Goal: Task Accomplishment & Management: Complete application form

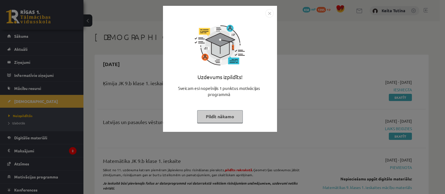
click at [270, 11] on img "Close" at bounding box center [269, 13] width 8 height 8
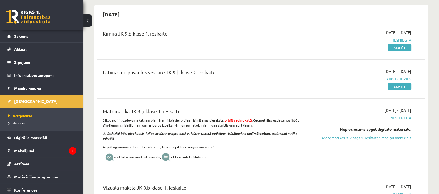
scroll to position [44, 0]
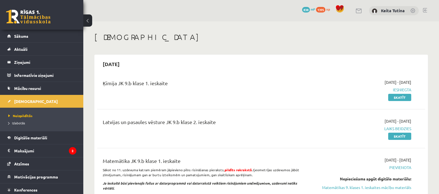
scroll to position [44, 0]
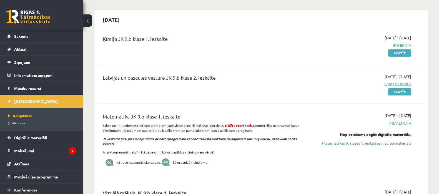
click at [388, 143] on link "Matemātikas 9. klases 1. ieskaites mācību materiāls" at bounding box center [362, 143] width 97 height 6
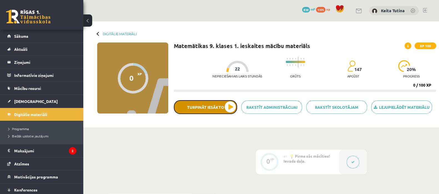
click at [218, 105] on button "Turpināt iesākto" at bounding box center [205, 107] width 63 height 14
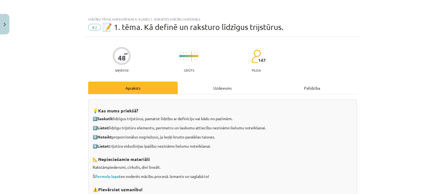
click at [208, 91] on div "Uzdevums" at bounding box center [222, 88] width 89 height 13
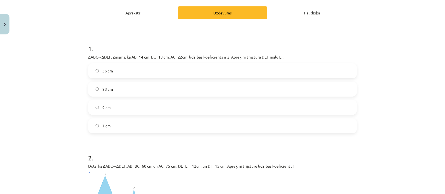
scroll to position [83, 0]
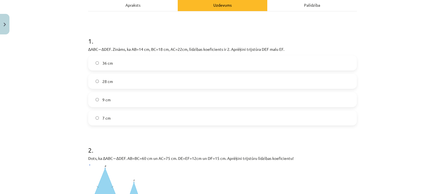
drag, startPoint x: 84, startPoint y: 40, endPoint x: 115, endPoint y: 113, distance: 79.3
copy div "1 . ΔABC∼ΔDEF. Zināms, ka AB=14 cm, BC=18 cm, AC=22cm, līdzības koeficients ir …"
click at [338, 33] on h1 "1 ." at bounding box center [222, 36] width 268 height 17
click at [170, 64] on label "36 cm" at bounding box center [222, 63] width 267 height 14
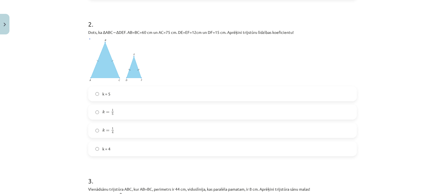
scroll to position [211, 0]
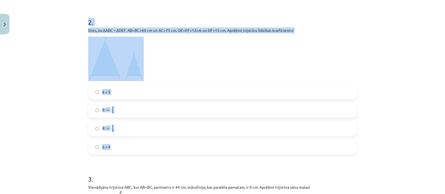
drag, startPoint x: 81, startPoint y: 21, endPoint x: 145, endPoint y: 138, distance: 133.7
click at [145, 138] on div "Mācību tēma: Matemātikas 9. klases 1. ieskaites mācību materiāls #2 📝 1. tēma. …" at bounding box center [222, 97] width 445 height 194
copy div "2 . Dots, ka ΔABC∼ΔDEF. AB=BC=60 cm un AC=75 cm. DE=EF=12cm un DF=15 cm. Aprēķi…"
click at [172, 53] on p at bounding box center [222, 59] width 268 height 44
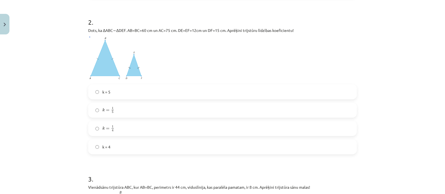
click at [148, 107] on label "k = 1 5 k = 1 5" at bounding box center [222, 110] width 267 height 14
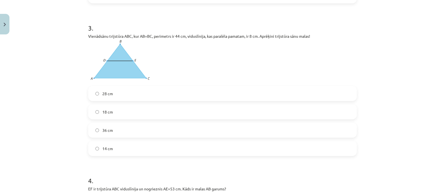
scroll to position [364, 0]
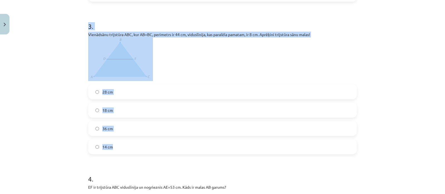
drag, startPoint x: 84, startPoint y: 25, endPoint x: 172, endPoint y: 150, distance: 153.0
copy div "3 . Vienādsānu trijstūra ABC, kur AB=BC, perimetrs ir 44 cm, viduslīnija, kas p…"
click at [208, 41] on p "Vienādsānu trijstūra ABC, kur AB=BC, perimetrs ir 44 cm, viduslīnija, kas paral…" at bounding box center [222, 56] width 268 height 49
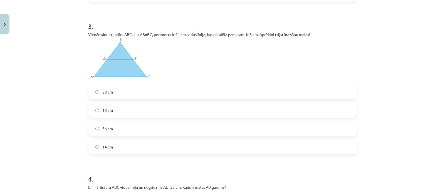
click at [148, 146] on label "14 cm" at bounding box center [222, 147] width 267 height 14
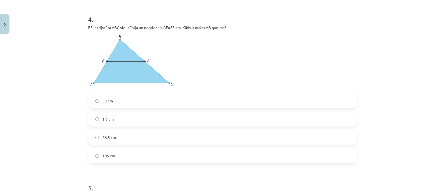
scroll to position [528, 0]
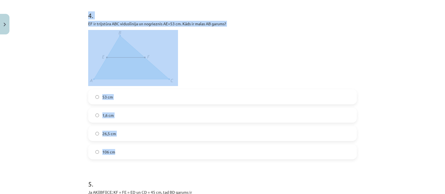
drag, startPoint x: 82, startPoint y: 14, endPoint x: 168, endPoint y: 143, distance: 154.8
copy div "4 . EF ir trijstūra ABC viduslīnija un nogrieznis AE=53 cm. Kāds ir malas AB ga…"
click at [220, 50] on p at bounding box center [222, 58] width 268 height 56
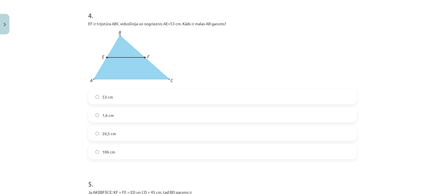
click at [139, 153] on label "106 cm" at bounding box center [222, 152] width 267 height 14
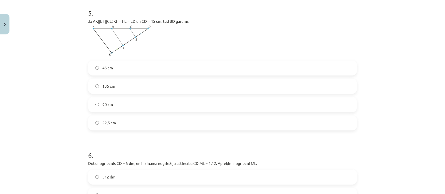
scroll to position [701, 0]
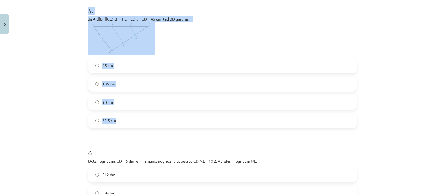
drag, startPoint x: 83, startPoint y: 6, endPoint x: 141, endPoint y: 124, distance: 132.1
click at [141, 124] on div "48 XP Saņemsi Grūts 147 pilda Apraksts Uzdevums Palīdzība 1 . ΔABC∼ΔDEF. Zināms…" at bounding box center [222, 66] width 275 height 1461
copy div "5 . Ja AK||BF||CE; KF = FE = ED un CD = 45 cm, tad BD garums ir 45 cm 135 cm 90…"
click at [181, 41] on p "Ja AK||BF||CE; KF = FE = ED un CD = 45 cm, tad BD garums ir" at bounding box center [222, 35] width 268 height 39
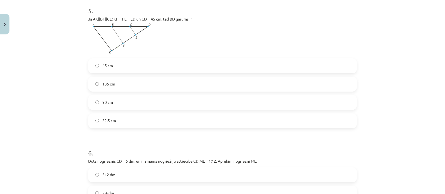
click at [156, 84] on label "135 cm" at bounding box center [222, 84] width 267 height 14
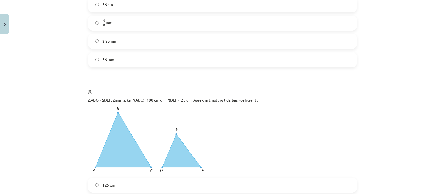
scroll to position [945, 0]
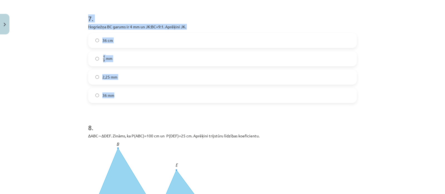
drag, startPoint x: 85, startPoint y: 3, endPoint x: 148, endPoint y: 99, distance: 115.1
copy form "6 . Dots nogrieznis CD = 5 dm, un ir zināma nogriežņu attiecība CD:ML = 1:12. A…"
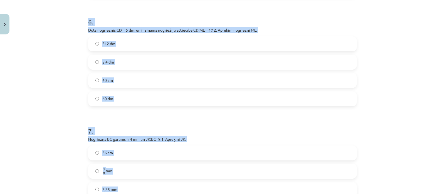
scroll to position [830, 0]
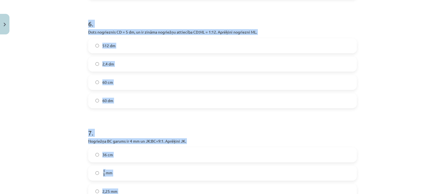
click at [161, 82] on label "60 cm" at bounding box center [222, 83] width 267 height 14
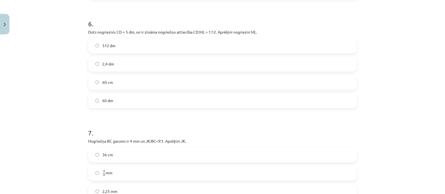
click at [179, 101] on label "60 dm" at bounding box center [222, 101] width 267 height 14
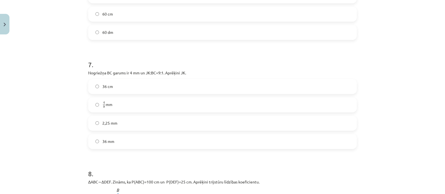
scroll to position [903, 0]
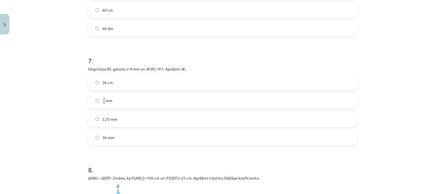
click at [325, 141] on label "36 mm" at bounding box center [222, 138] width 267 height 14
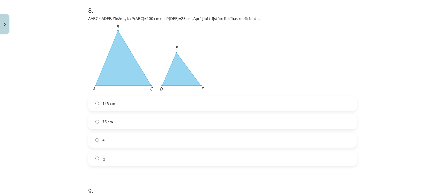
scroll to position [1060, 0]
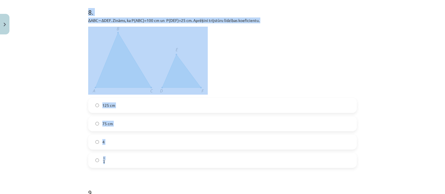
drag, startPoint x: 81, startPoint y: 11, endPoint x: 151, endPoint y: 157, distance: 162.1
click at [151, 157] on div "Mācību tēma: Matemātikas 9. klases 1. ieskaites mācību materiāls #2 📝 1. tēma. …" at bounding box center [222, 97] width 445 height 194
copy div "8 . ΔABC∼ΔDEF. Zināms, ka P(ABC)=100 cm un P(DEF)=25 cm. Aprēķini trijstūru līd…"
click at [242, 58] on p at bounding box center [222, 61] width 268 height 68
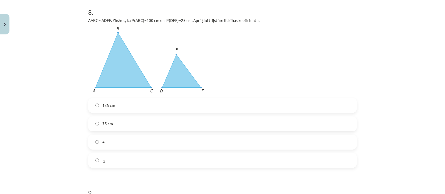
click at [152, 159] on label "1 4 1 4" at bounding box center [222, 161] width 267 height 14
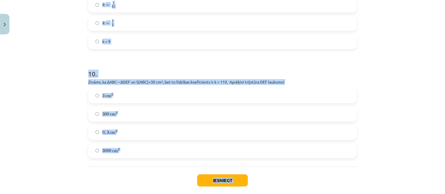
scroll to position [1317, 0]
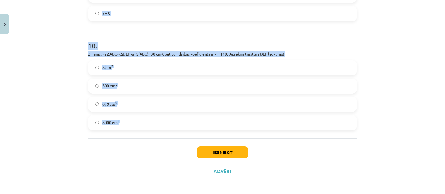
drag, startPoint x: 80, startPoint y: 37, endPoint x: 126, endPoint y: 138, distance: 111.2
click at [126, 138] on div "Mācību tēma: Matemātikas 9. klases 1. ieskaites mācību materiāls #2 📝 1. tēma. …" at bounding box center [222, 97] width 445 height 194
copy form "9 . Zināms, ka ΔABC∼ΔDEF. Pirmā trijstūra laukums ir 810 cm 2 , bet otrā trijst…"
click at [429, 111] on div "Mācību tēma: Matemātikas 9. klases 1. ieskaites mācību materiāls #2 📝 1. tēma. …" at bounding box center [222, 97] width 445 height 194
click at [429, 110] on div "Mācību tēma: Matemātikas 9. klases 1. ieskaites mācību materiāls #2 📝 1. tēma. …" at bounding box center [222, 97] width 445 height 194
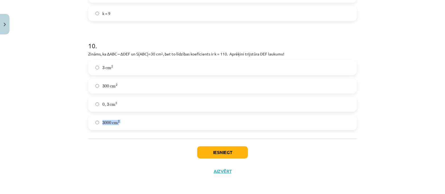
drag, startPoint x: 429, startPoint y: 110, endPoint x: 400, endPoint y: 137, distance: 38.9
click at [400, 137] on div "Mācību tēma: Matemātikas 9. klases 1. ieskaites mācību materiāls #2 📝 1. tēma. …" at bounding box center [222, 97] width 445 height 194
click at [433, 147] on div "Mācību tēma: Matemātikas 9. klases 1. ieskaites mācību materiāls #2 📝 1. tēma. …" at bounding box center [222, 97] width 445 height 194
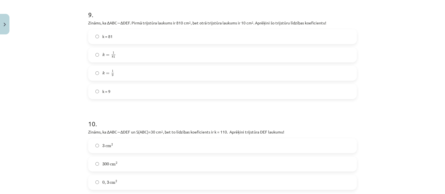
scroll to position [1210, 0]
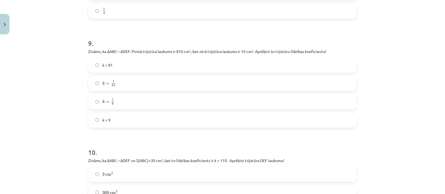
click at [175, 106] on label "k = 1 9 k = 1 9" at bounding box center [222, 102] width 267 height 14
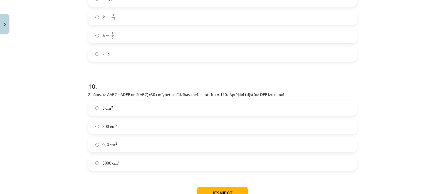
scroll to position [1290, 0]
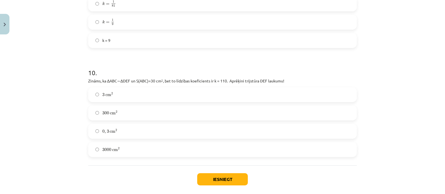
click at [157, 133] on label "0 , 3 cm 2 0 , 3 cm 2" at bounding box center [222, 132] width 267 height 14
click at [210, 180] on button "Iesniegt" at bounding box center [222, 179] width 51 height 12
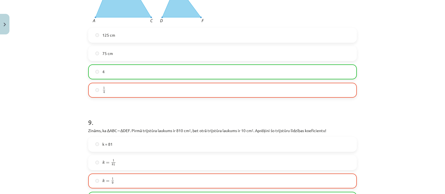
scroll to position [1123, 0]
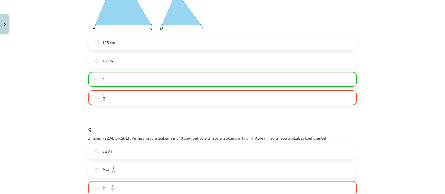
drag, startPoint x: 438, startPoint y: 143, endPoint x: 438, endPoint y: 138, distance: 5.8
click at [438, 138] on div "Mācību tēma: Matemātikas 9. klases 1. ieskaites mācību materiāls #2 📝 1. tēma. …" at bounding box center [222, 97] width 445 height 194
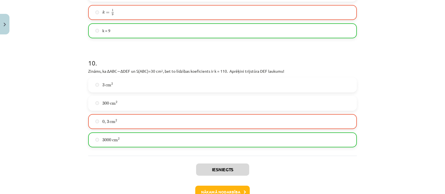
scroll to position [1334, 0]
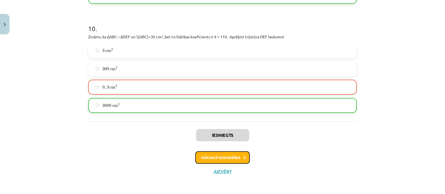
click at [232, 161] on button "Nākamā nodarbība" at bounding box center [222, 157] width 54 height 13
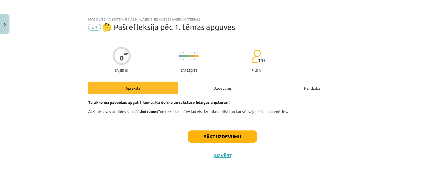
scroll to position [0, 0]
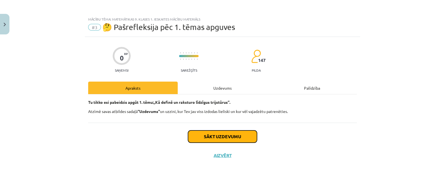
click at [229, 141] on button "Sākt uzdevumu" at bounding box center [222, 137] width 69 height 12
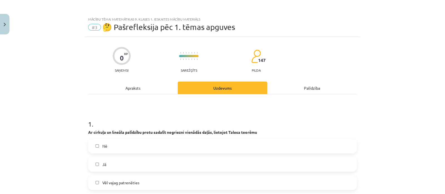
click at [249, 166] on label "Jā" at bounding box center [222, 165] width 267 height 14
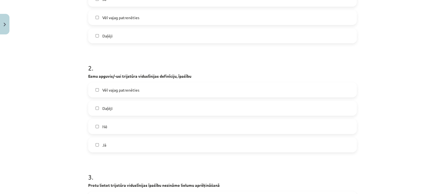
scroll to position [166, 0]
click at [254, 85] on label "Vēl vajag patrenēties" at bounding box center [222, 89] width 267 height 14
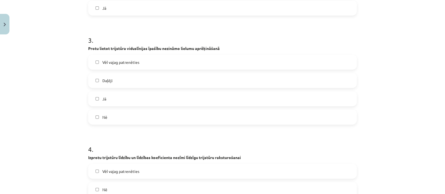
scroll to position [303, 0]
click at [233, 58] on label "Vēl vajag patrenēties" at bounding box center [222, 61] width 267 height 14
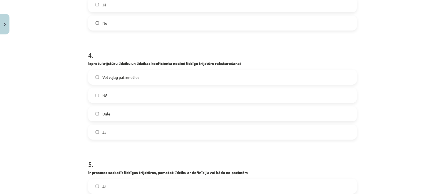
scroll to position [401, 0]
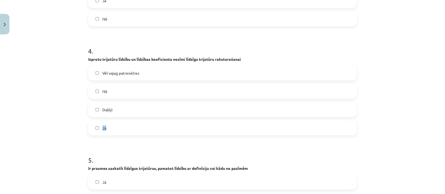
drag, startPoint x: 307, startPoint y: 116, endPoint x: 305, endPoint y: 121, distance: 5.1
click at [305, 120] on div "Vēl vajag patrenēties Nē Daļēji Jā" at bounding box center [222, 101] width 268 height 70
click at [317, 132] on label "Jā" at bounding box center [222, 128] width 267 height 14
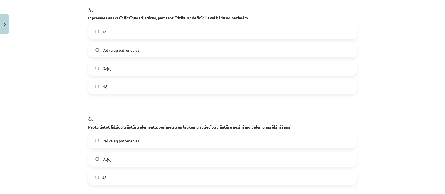
scroll to position [552, 0]
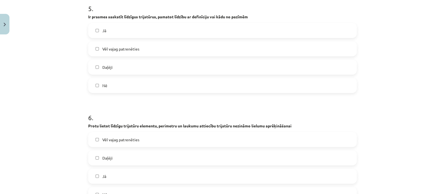
click at [220, 51] on label "Vēl vajag patrenēties" at bounding box center [222, 49] width 267 height 14
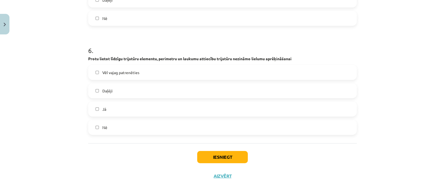
scroll to position [624, 0]
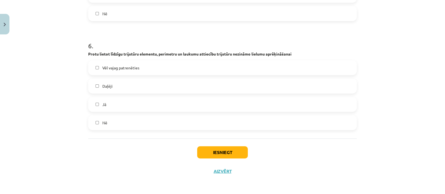
click at [208, 107] on label "Jā" at bounding box center [222, 105] width 267 height 14
click at [207, 155] on button "Iesniegt" at bounding box center [222, 152] width 51 height 12
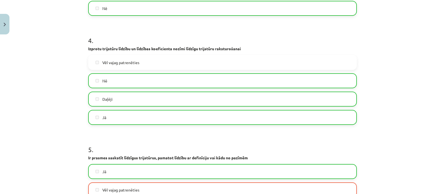
scroll to position [642, 0]
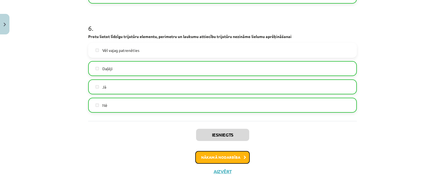
click at [216, 153] on button "Nākamā nodarbība" at bounding box center [222, 157] width 54 height 13
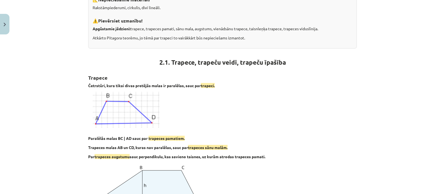
scroll to position [14, 0]
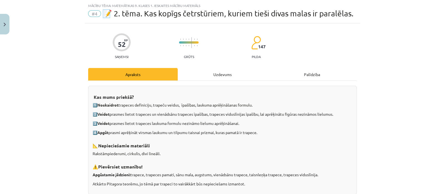
click at [208, 73] on div "Uzdevums" at bounding box center [222, 74] width 89 height 13
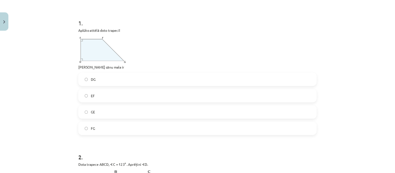
scroll to position [94, 0]
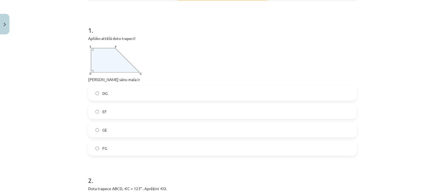
click at [189, 93] on label "DG" at bounding box center [222, 93] width 267 height 14
click at [128, 52] on img at bounding box center [115, 61] width 55 height 32
click at [115, 55] on img at bounding box center [115, 61] width 55 height 32
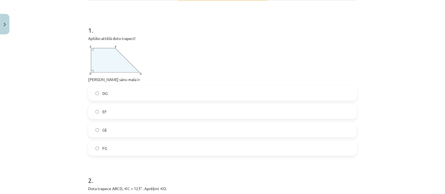
click at [95, 63] on img at bounding box center [115, 61] width 55 height 32
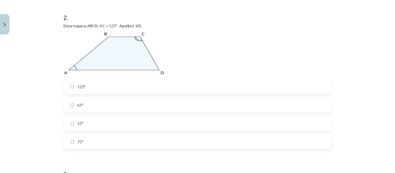
scroll to position [260, 0]
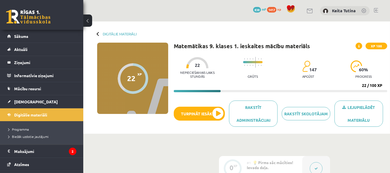
click at [370, 23] on div "Digitālie materiāli 22 XP XP 100 22 / 100 XP Matemātikas 9. klases 1. ieskaites…" at bounding box center [236, 77] width 307 height 112
